Goal: Task Accomplishment & Management: Manage account settings

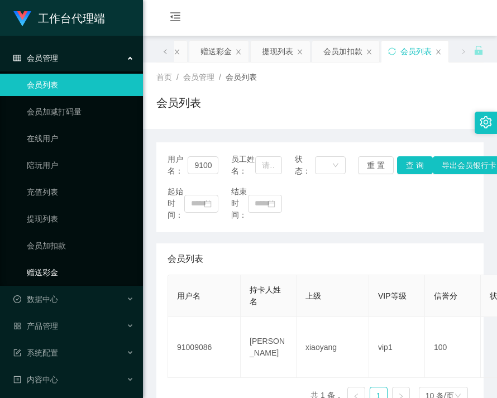
click at [47, 274] on link "赠送彩金" at bounding box center [80, 273] width 107 height 22
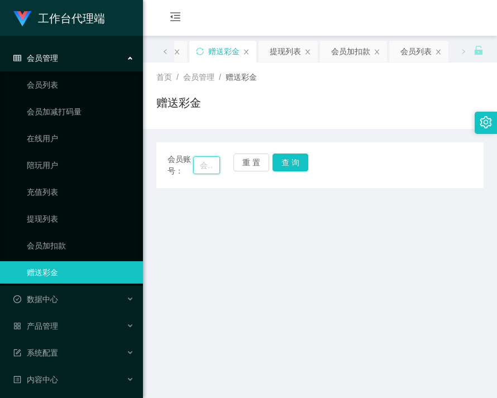
click at [201, 169] on input "text" at bounding box center [206, 165] width 27 height 18
paste input "91009086"
type input "91009086"
click at [300, 162] on button "查 询" at bounding box center [291, 163] width 36 height 18
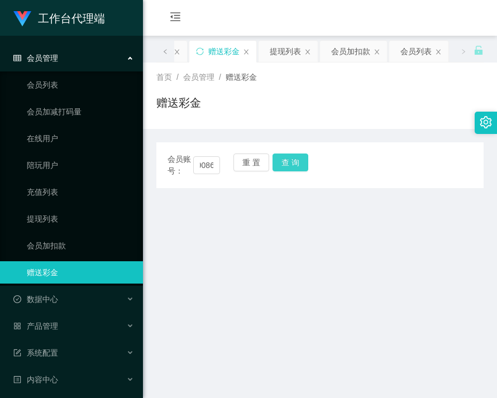
scroll to position [0, 0]
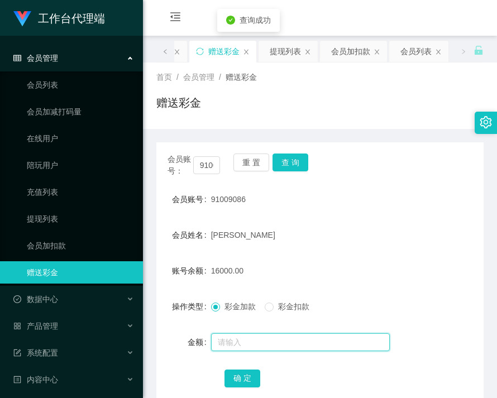
click at [254, 341] on input "text" at bounding box center [300, 343] width 179 height 18
type input "14000"
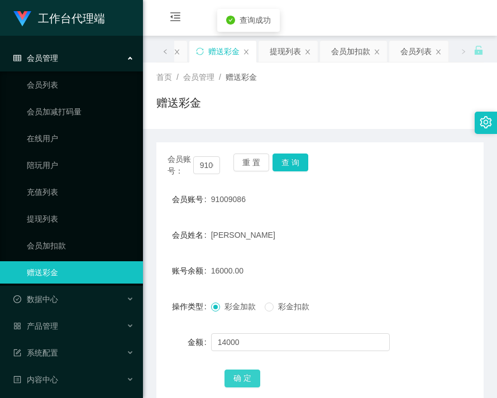
click at [232, 384] on button "确 定" at bounding box center [243, 379] width 36 height 18
click at [59, 323] on div "产品管理" at bounding box center [71, 326] width 143 height 22
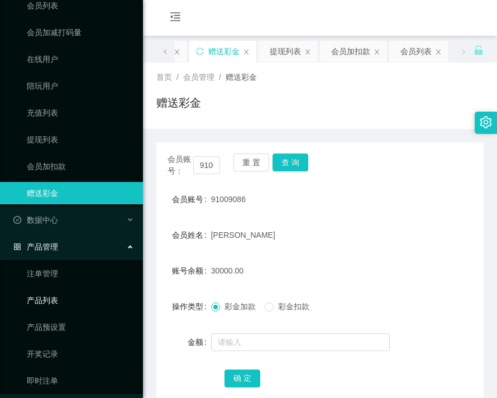
scroll to position [112, 0]
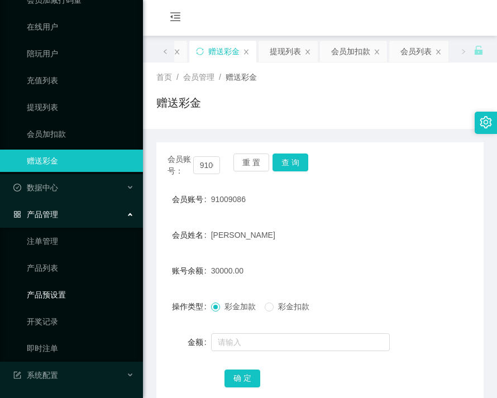
click at [56, 286] on link "产品预设置" at bounding box center [80, 295] width 107 height 22
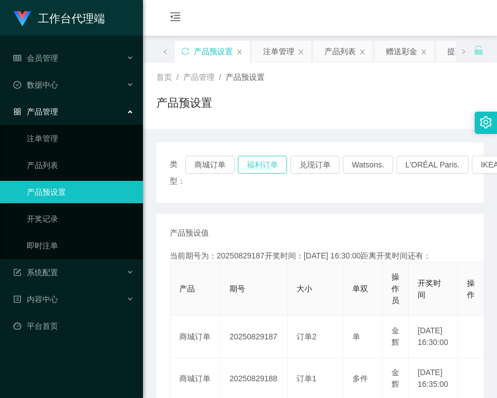
click at [250, 161] on button "福利订单" at bounding box center [262, 165] width 49 height 18
click at [253, 167] on button "福利订单" at bounding box center [262, 165] width 49 height 18
click at [323, 164] on button "兑现订单" at bounding box center [315, 165] width 49 height 18
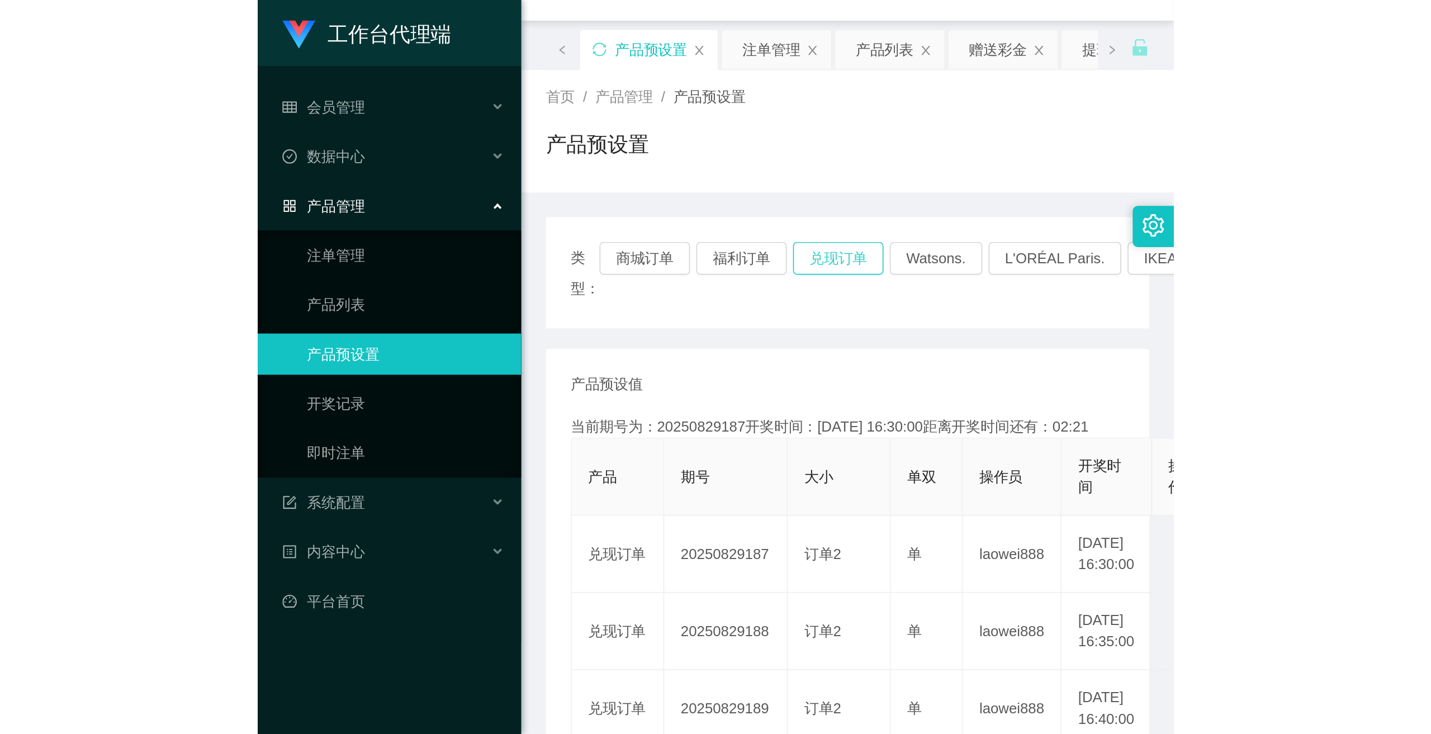
scroll to position [56, 0]
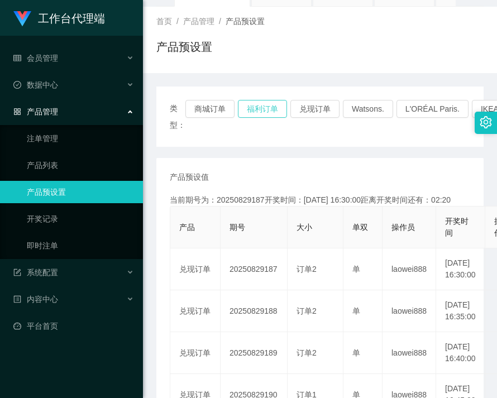
click at [256, 110] on button "福利订单" at bounding box center [262, 109] width 49 height 18
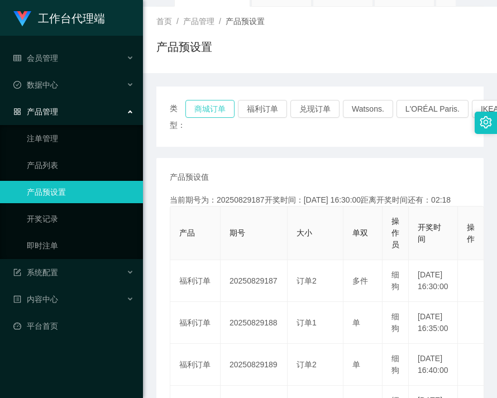
click at [222, 107] on button "商城订单" at bounding box center [210, 109] width 49 height 18
click at [255, 112] on button "福利订单" at bounding box center [262, 109] width 49 height 18
click at [266, 113] on button "福利订单" at bounding box center [262, 109] width 49 height 18
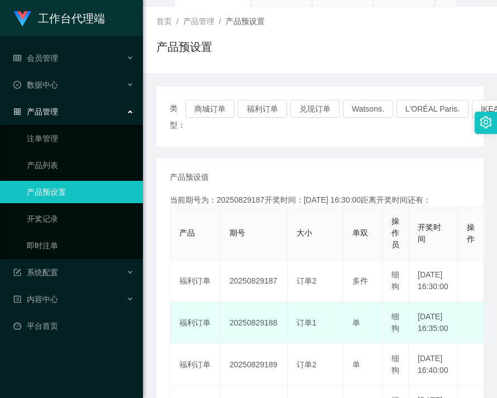
click at [257, 338] on td "20250829188" at bounding box center [254, 323] width 67 height 42
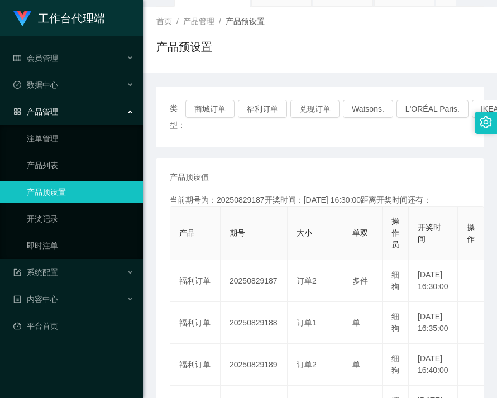
copy td "20250829188"
click at [55, 147] on link "注单管理" at bounding box center [80, 138] width 107 height 22
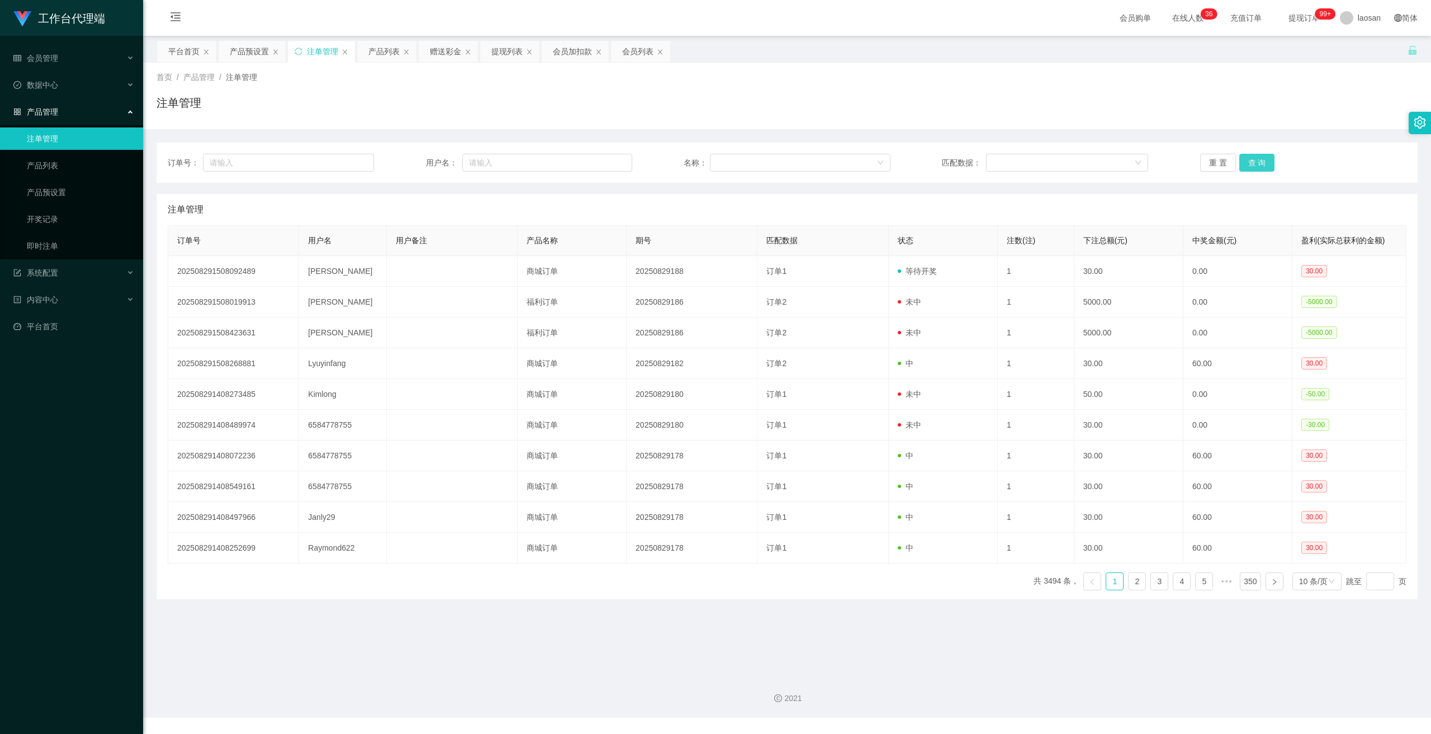
click at [497, 158] on button "查 询" at bounding box center [1257, 163] width 36 height 18
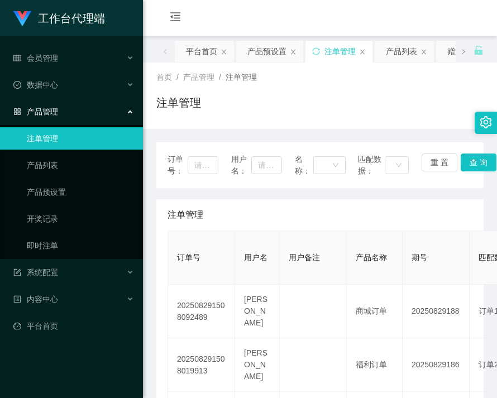
drag, startPoint x: 424, startPoint y: 22, endPoint x: 436, endPoint y: 12, distance: 15.9
click at [424, 22] on div "会员购单 在线人数 0 1 2 3 4 5 6 7 8 9 0 1 2 3 4 5 6 7 8 9 0 1 2 3 4 5 6 7 8 9 0 1 2 3 4…" at bounding box center [320, 18] width 354 height 36
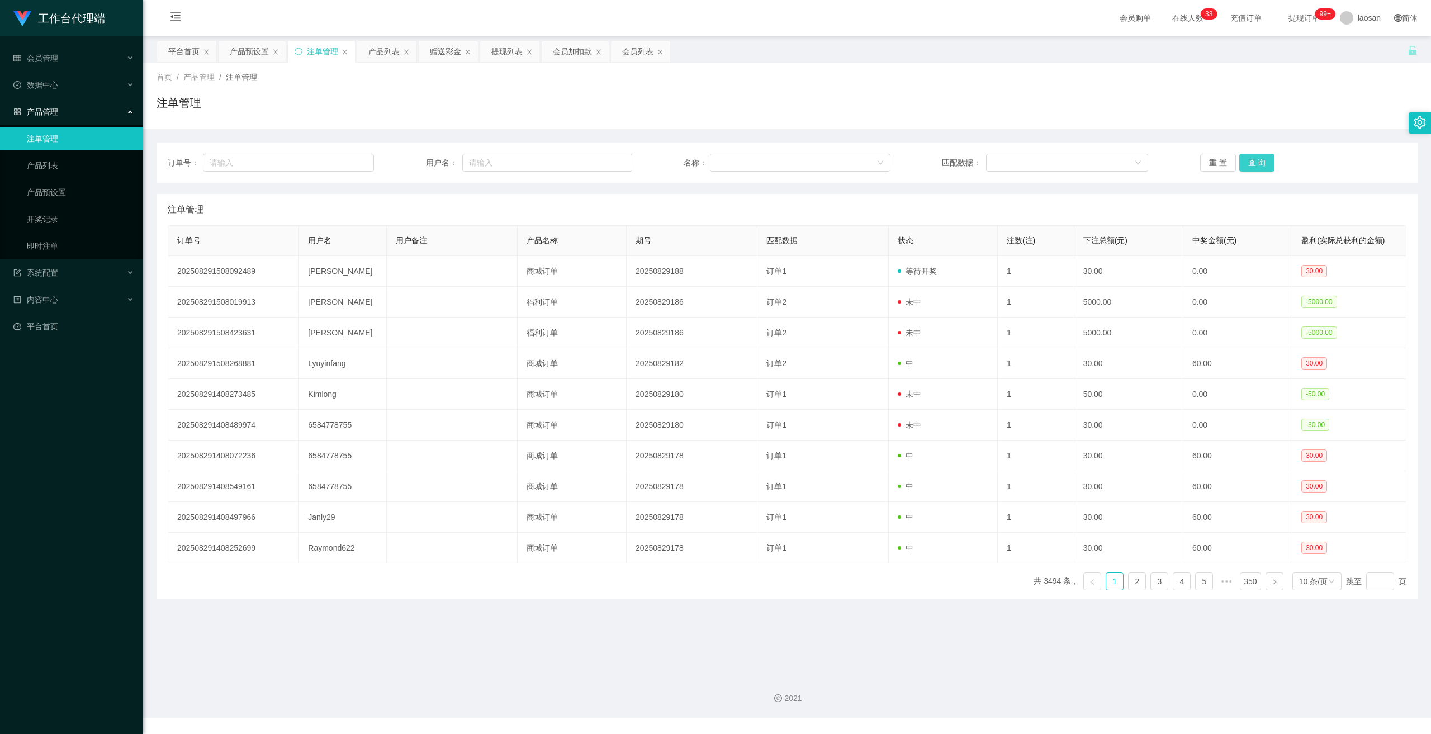
click at [497, 163] on button "查 询" at bounding box center [1257, 163] width 36 height 18
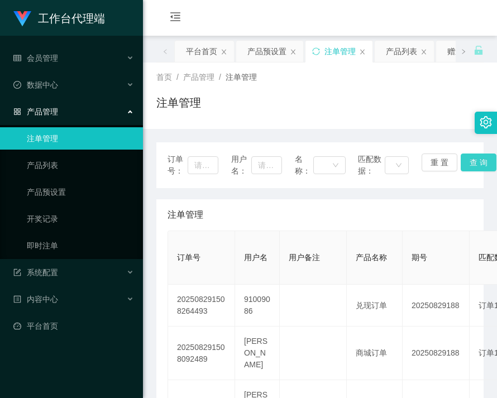
click at [468, 159] on button "查 询" at bounding box center [479, 163] width 36 height 18
click at [468, 159] on button "查 询" at bounding box center [485, 163] width 48 height 18
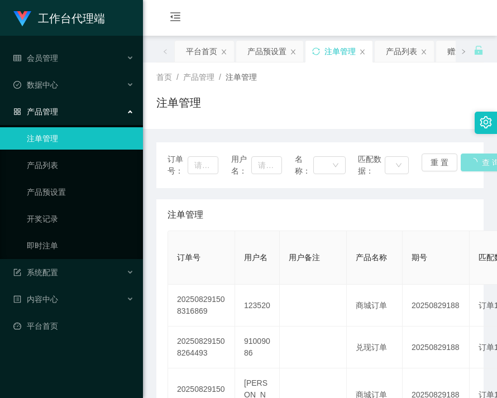
click at [468, 159] on button "查 询" at bounding box center [485, 163] width 48 height 18
click at [418, 88] on div "首页 / 产品管理 / 注单管理 / 注单管理" at bounding box center [319, 96] width 327 height 49
click at [465, 161] on button "查 询" at bounding box center [479, 163] width 36 height 18
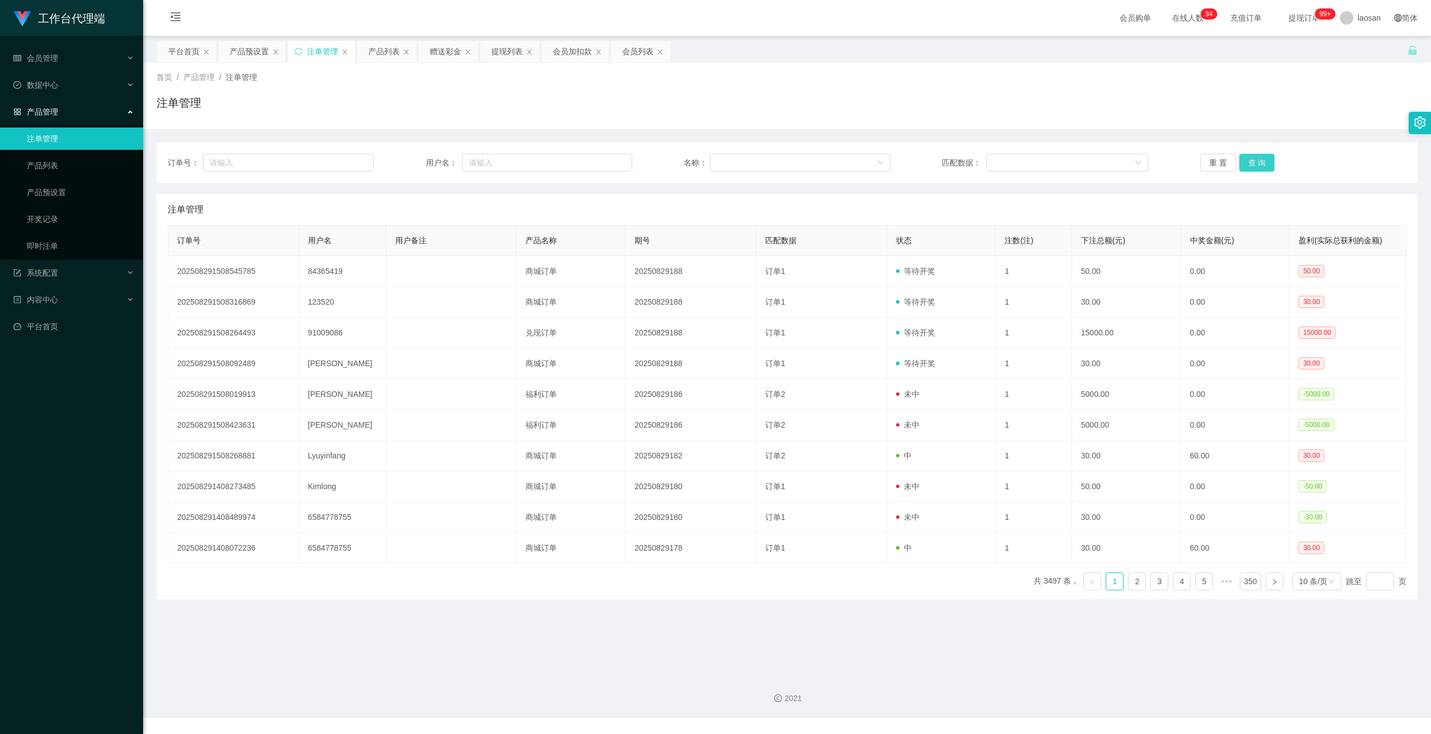
click at [497, 166] on button "查 询" at bounding box center [1257, 163] width 36 height 18
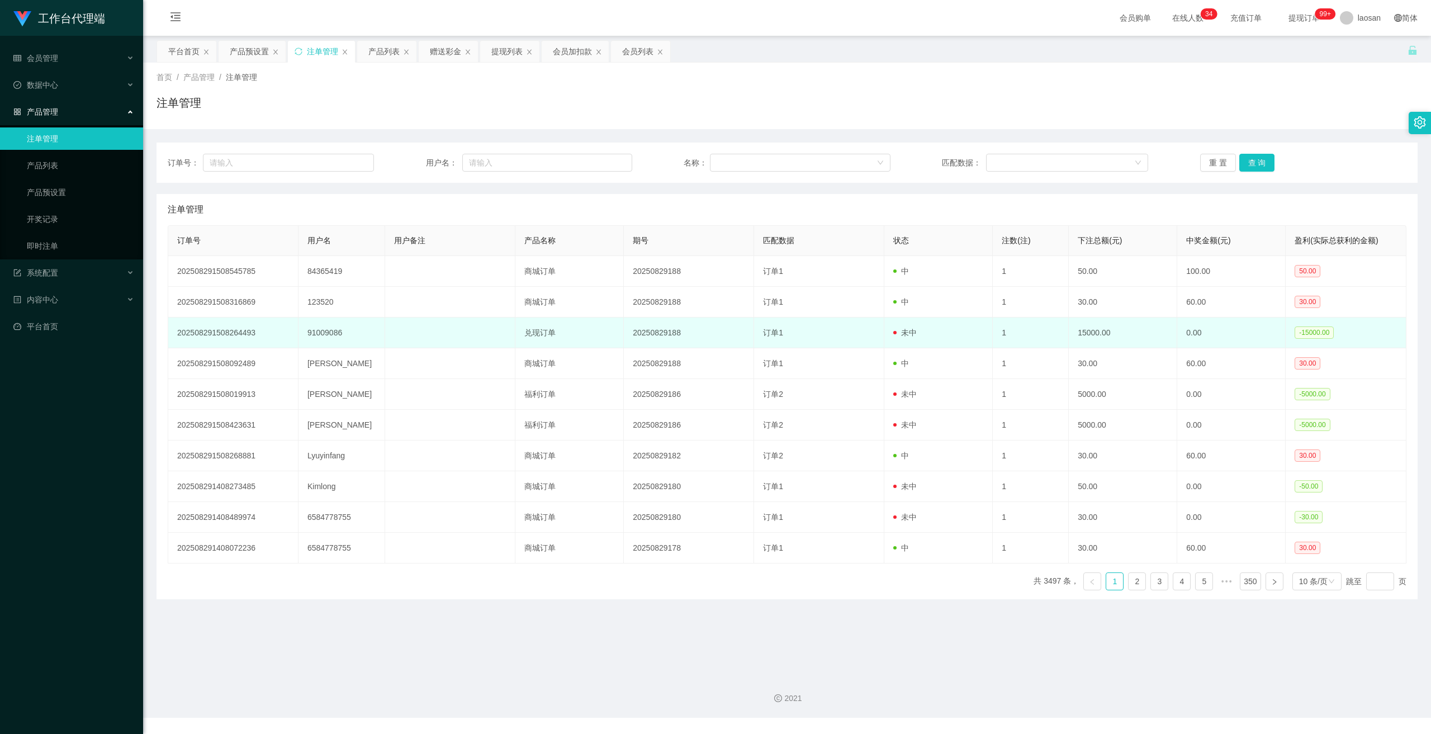
click at [334, 336] on td "91009086" at bounding box center [341, 332] width 87 height 31
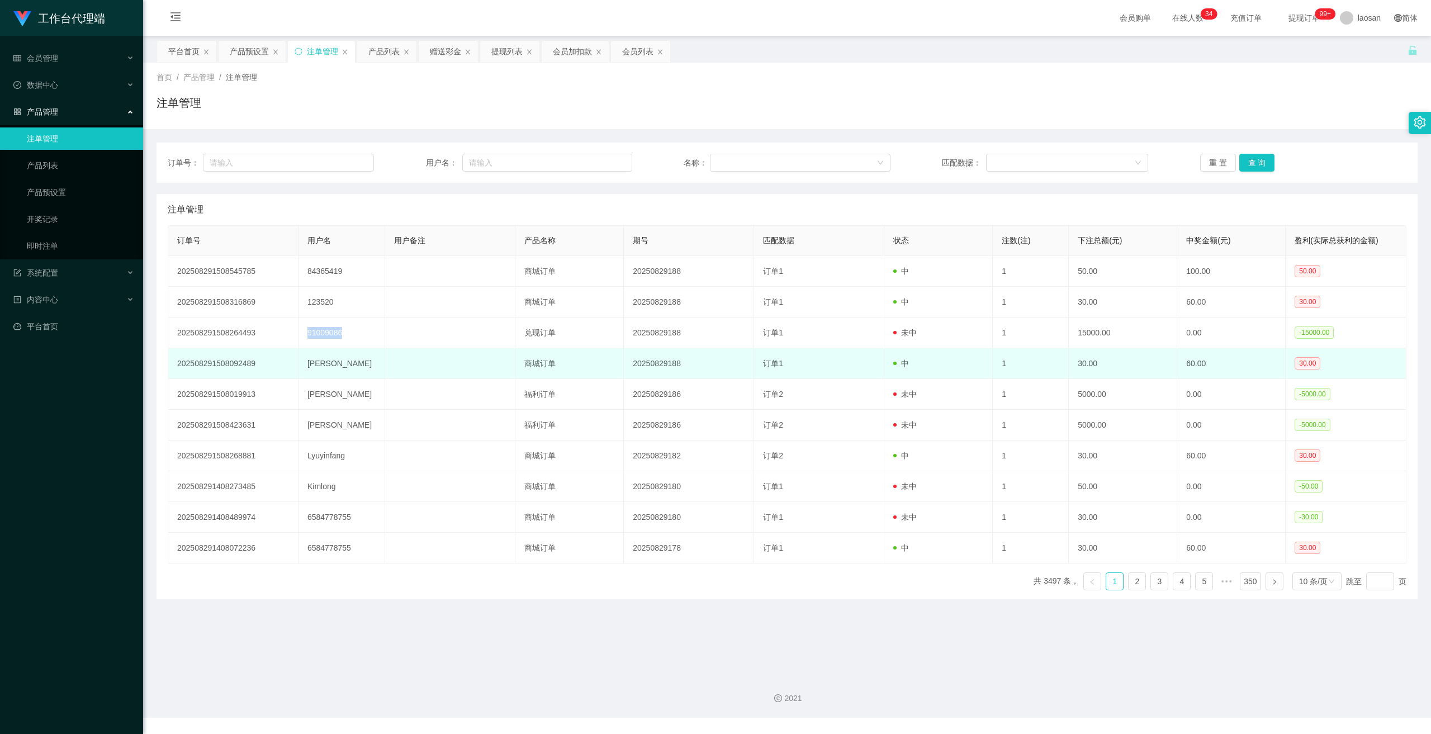
copy td "91009086"
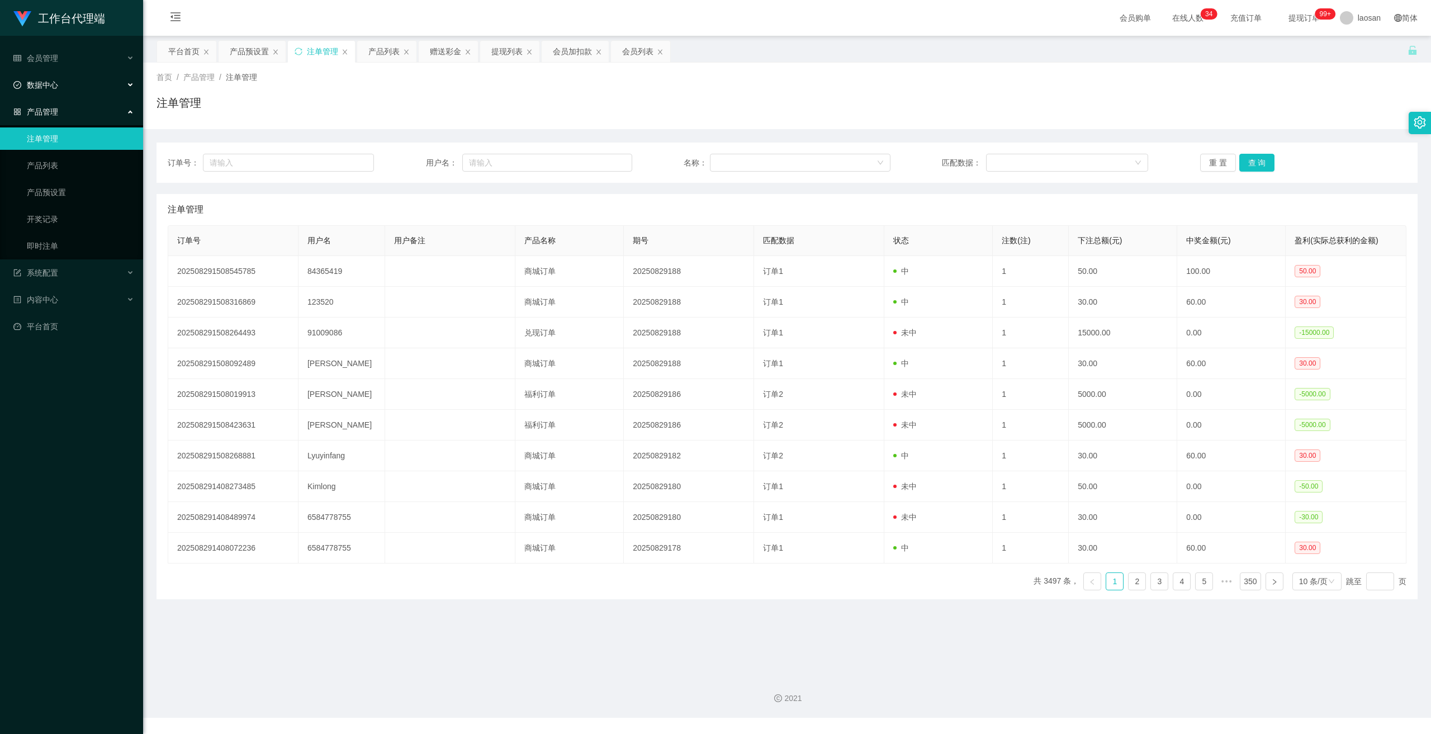
click at [46, 87] on span "数据中心" at bounding box center [35, 84] width 45 height 9
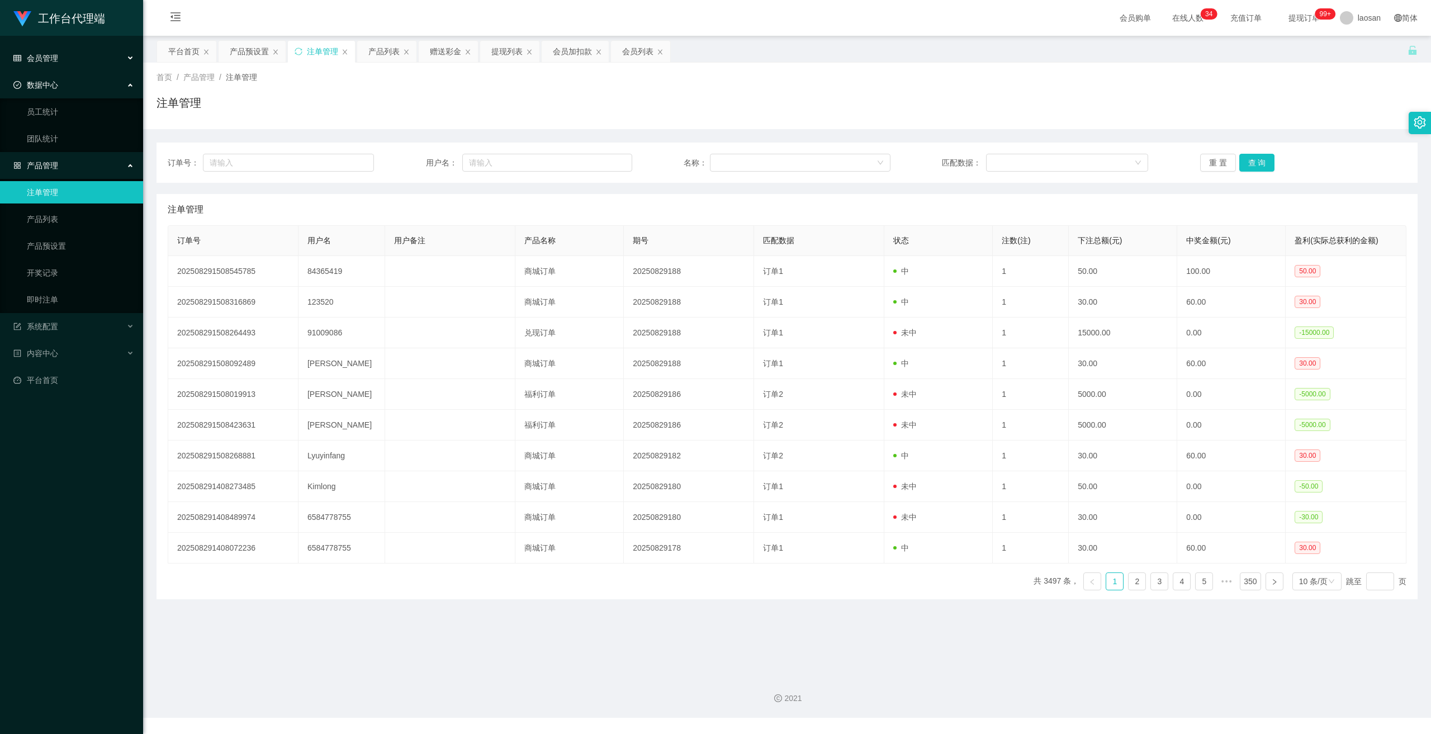
click at [62, 54] on div "会员管理" at bounding box center [71, 58] width 143 height 22
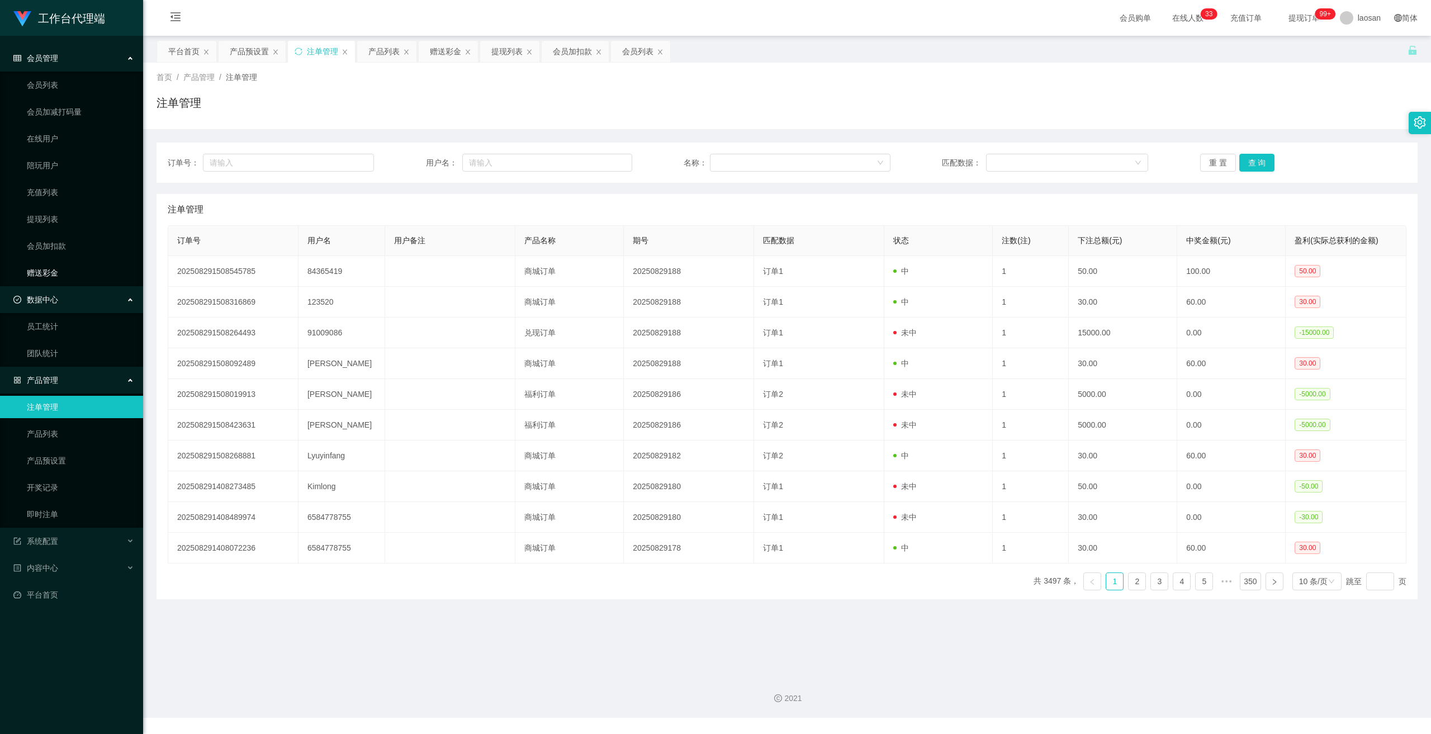
click at [53, 264] on link "赠送彩金" at bounding box center [80, 273] width 107 height 22
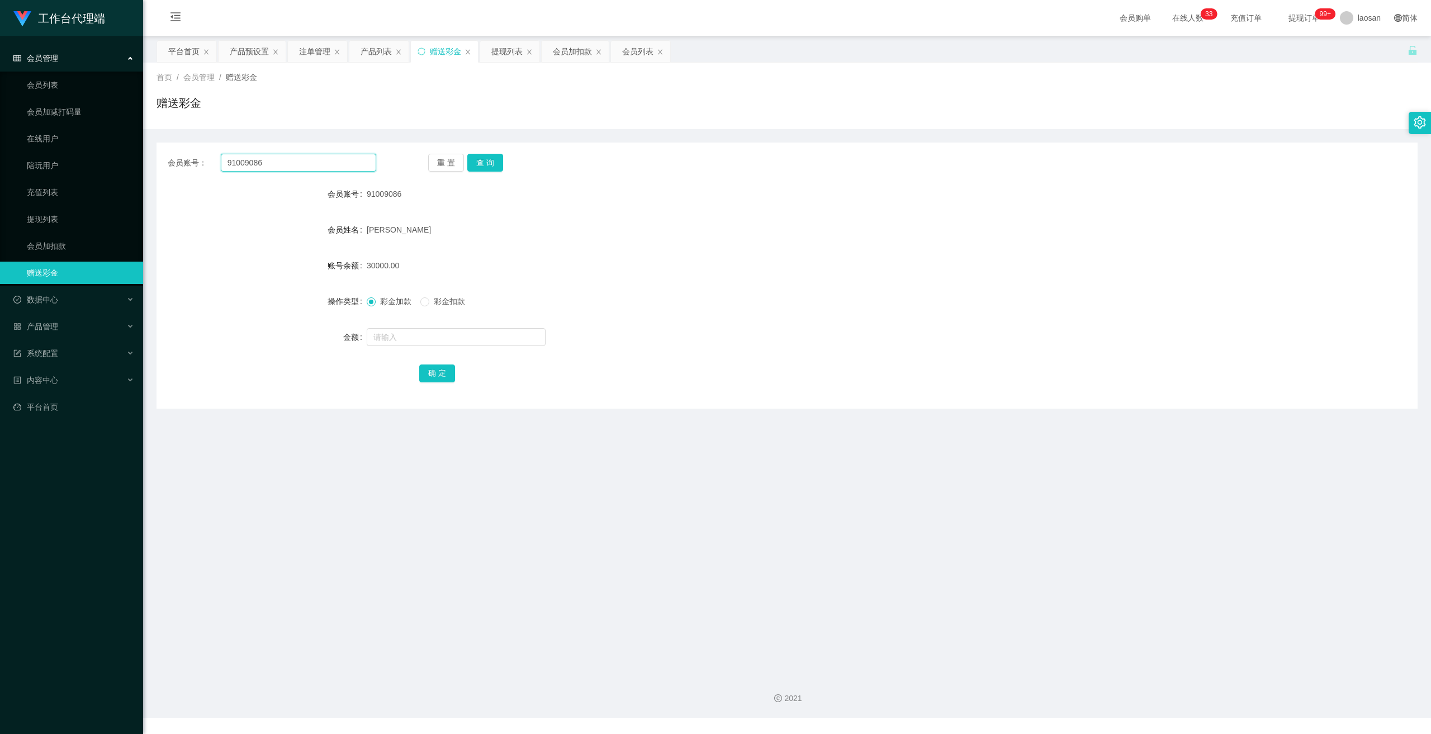
click at [277, 161] on input "91009086" at bounding box center [298, 163] width 155 height 18
click at [479, 159] on button "查 询" at bounding box center [485, 163] width 36 height 18
click at [439, 333] on input "text" at bounding box center [456, 337] width 179 height 18
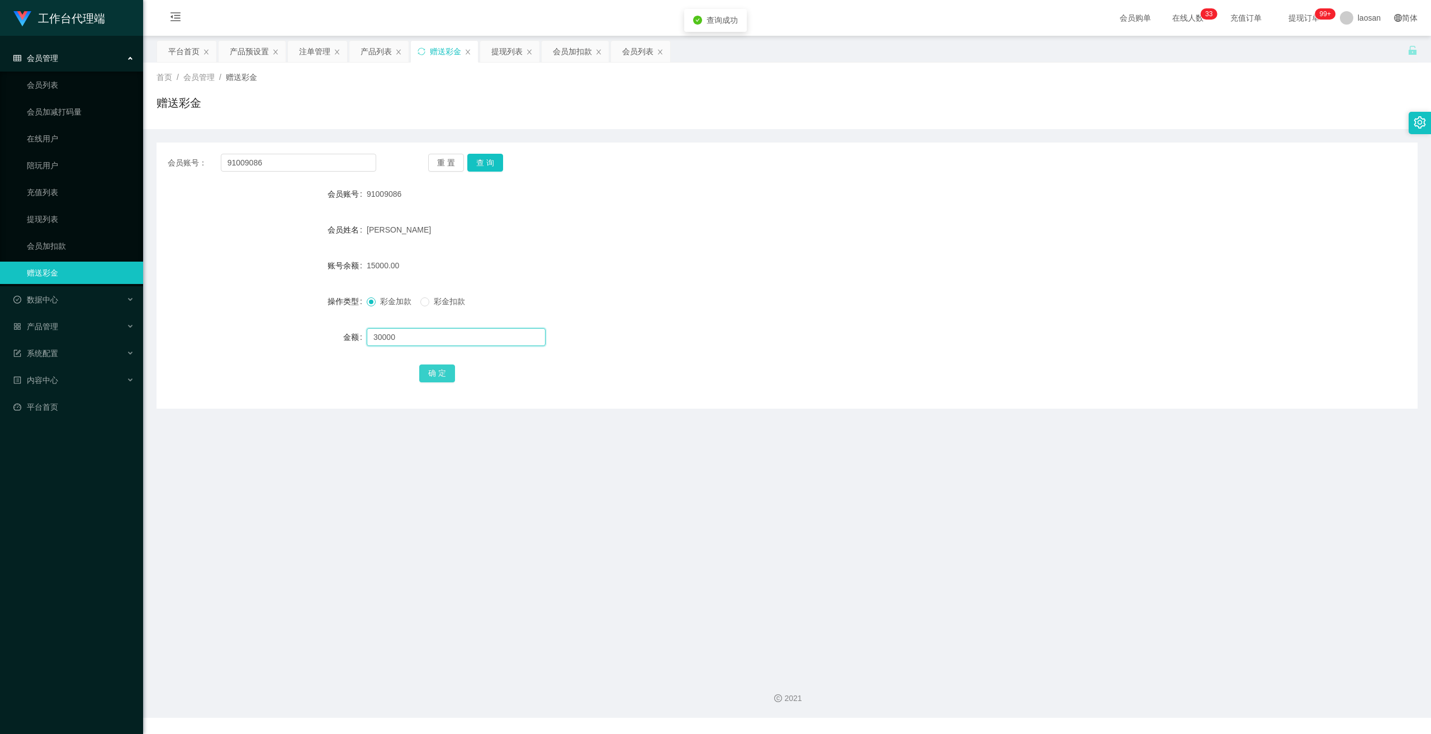
type input "30000"
click at [443, 377] on button "确 定" at bounding box center [437, 373] width 36 height 18
